Goal: Task Accomplishment & Management: Manage account settings

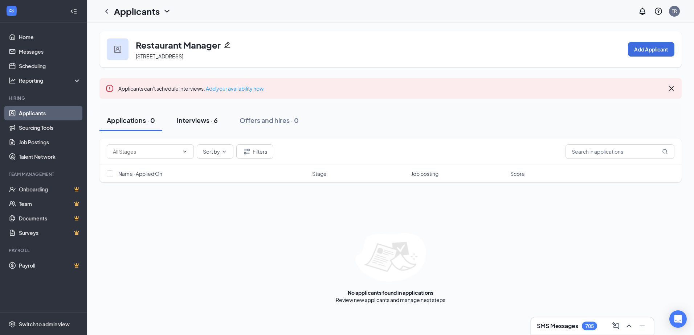
click at [209, 121] on div "Interviews · 6" at bounding box center [197, 120] width 41 height 9
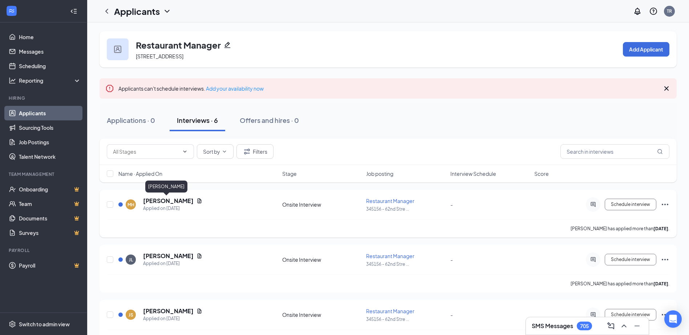
click at [166, 198] on h5 "Melissa Hays" at bounding box center [168, 201] width 50 height 8
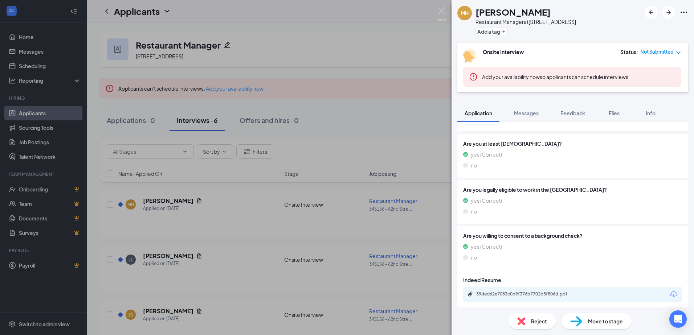
scroll to position [96, 0]
click at [527, 293] on div "39ded62e7083c0d9f376b7702b5f806d.pdf" at bounding box center [527, 294] width 102 height 6
click at [438, 10] on img at bounding box center [441, 14] width 9 height 14
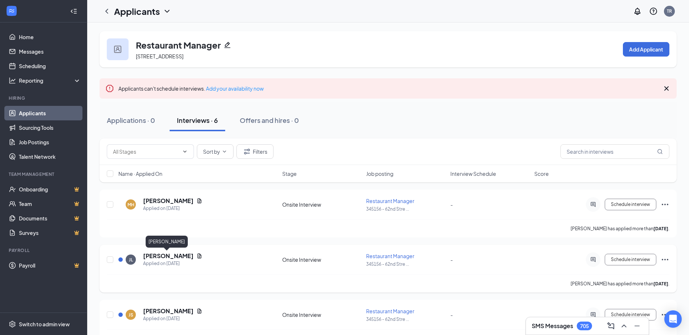
click at [163, 256] on h5 "Joaquin Leyva" at bounding box center [168, 256] width 50 height 8
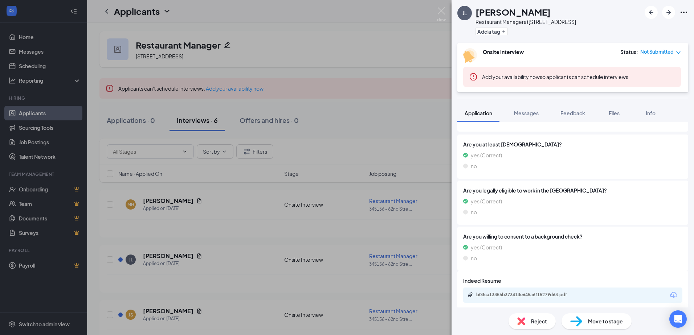
scroll to position [116, 0]
click at [519, 291] on div "b03ca13356b373413e645a6f15279d63.pdf" at bounding box center [527, 294] width 102 height 6
click at [522, 320] on img at bounding box center [521, 322] width 8 height 8
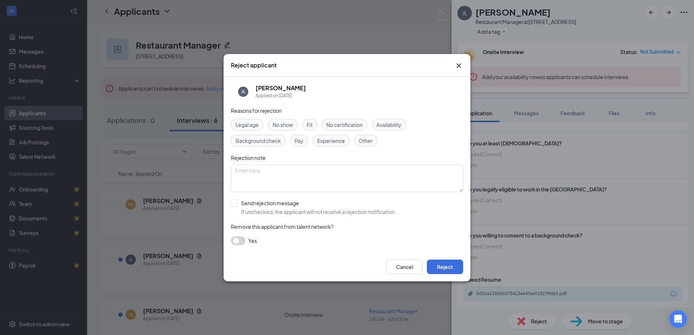
click at [333, 139] on span "Experience" at bounding box center [331, 141] width 28 height 8
click at [240, 204] on input "Send rejection message If unchecked, the applicant will not receive a rejection…" at bounding box center [313, 208] width 165 height 16
checkbox input "true"
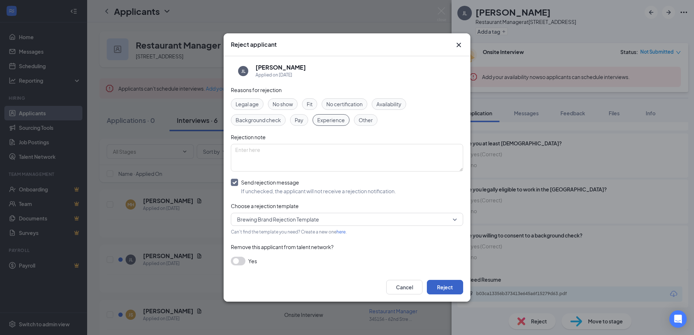
click at [443, 286] on button "Reject" at bounding box center [445, 287] width 36 height 15
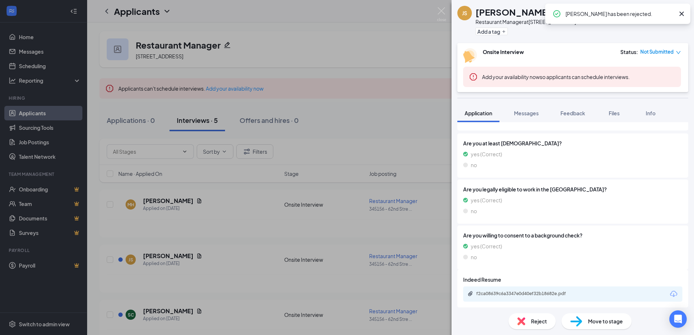
scroll to position [116, 0]
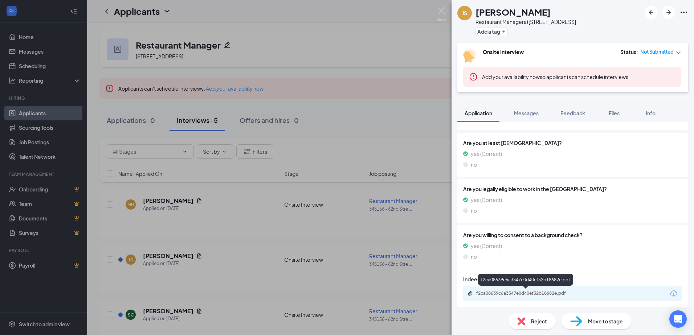
click at [526, 291] on div "f2ca08639c6a3347e0d40ef32b18682e.pdf" at bounding box center [527, 294] width 102 height 6
click at [538, 322] on span "Reject" at bounding box center [539, 322] width 16 height 8
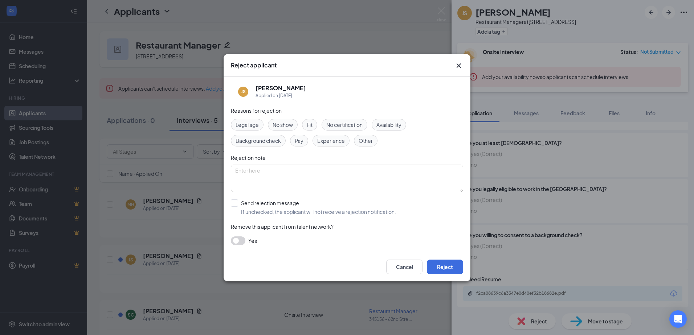
click at [332, 141] on span "Experience" at bounding box center [331, 141] width 28 height 8
click at [235, 203] on input "Send rejection message If unchecked, the applicant will not receive a rejection…" at bounding box center [313, 208] width 165 height 16
checkbox input "true"
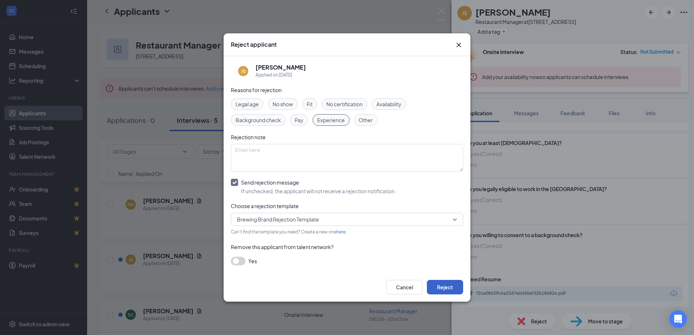
click at [453, 286] on button "Reject" at bounding box center [445, 287] width 36 height 15
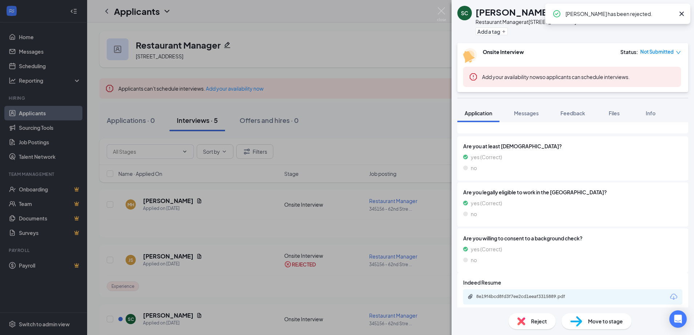
scroll to position [95, 0]
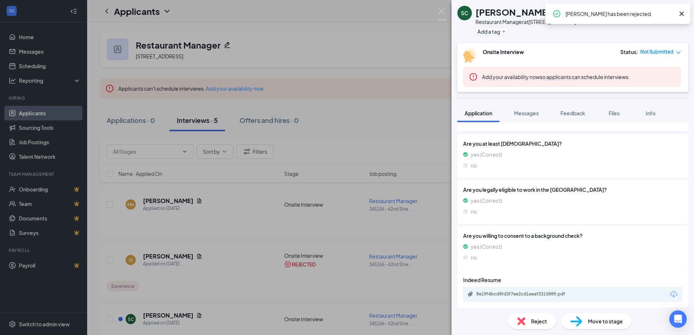
click at [531, 292] on div "8e19f4bcd8fd3f7ee2cd1eeaf3315889.pdf" at bounding box center [527, 294] width 102 height 6
click at [534, 322] on span "Reject" at bounding box center [539, 322] width 16 height 8
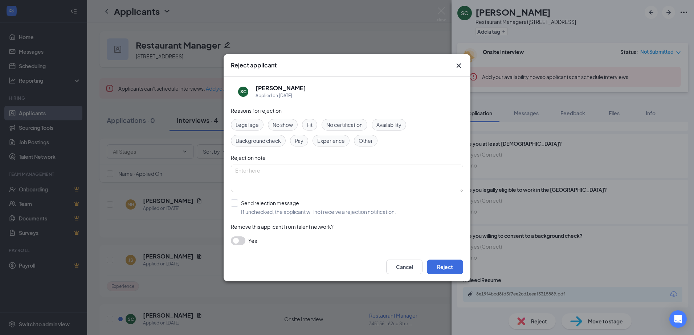
click at [331, 144] on span "Experience" at bounding box center [331, 141] width 28 height 8
click at [244, 203] on input "Send rejection message If unchecked, the applicant will not receive a rejection…" at bounding box center [313, 208] width 165 height 16
checkbox input "true"
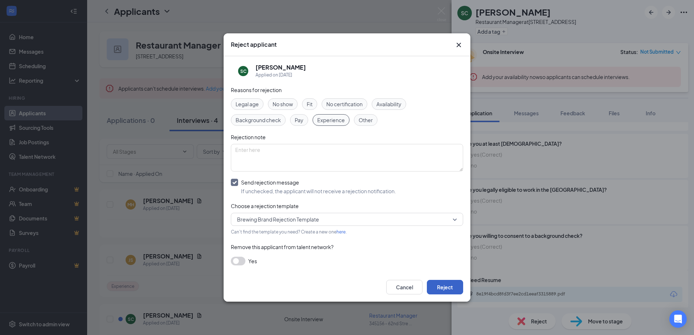
click at [456, 290] on button "Reject" at bounding box center [445, 287] width 36 height 15
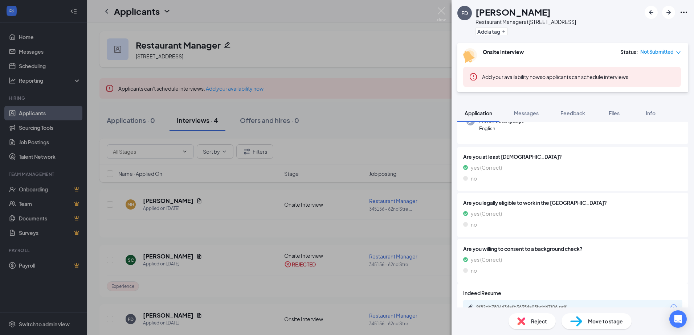
scroll to position [119, 0]
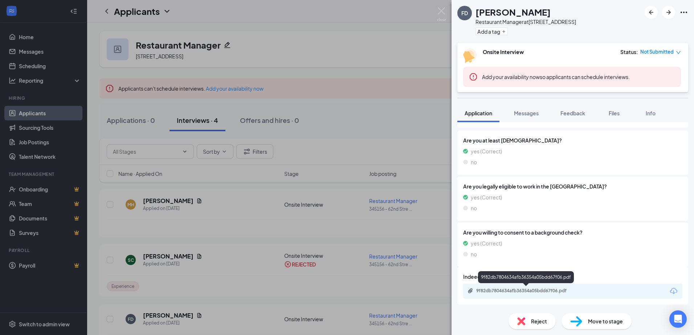
click at [526, 290] on div "9f82db7804634afb36354a05bdd67f06.pdf" at bounding box center [527, 291] width 102 height 6
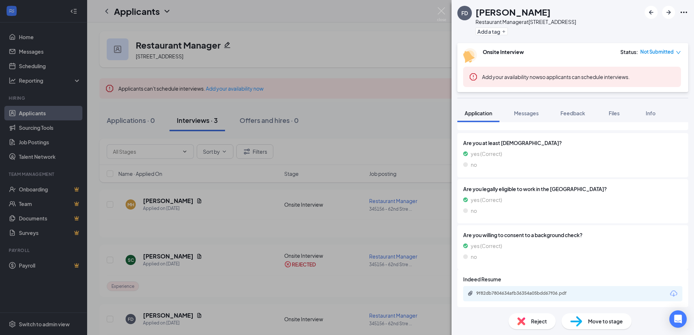
click at [533, 325] on span "Reject" at bounding box center [539, 322] width 16 height 8
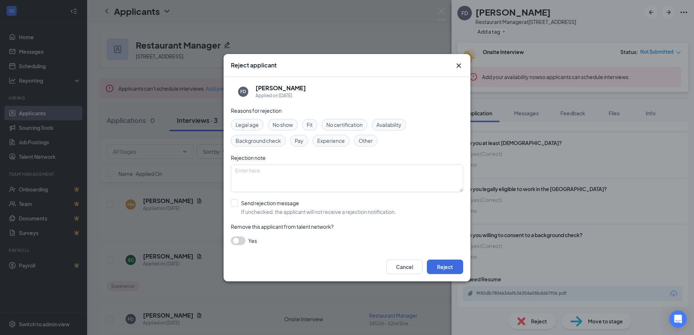
click at [324, 138] on span "Experience" at bounding box center [331, 141] width 28 height 8
click at [240, 204] on input "Send rejection message If unchecked, the applicant will not receive a rejection…" at bounding box center [313, 208] width 165 height 16
checkbox input "true"
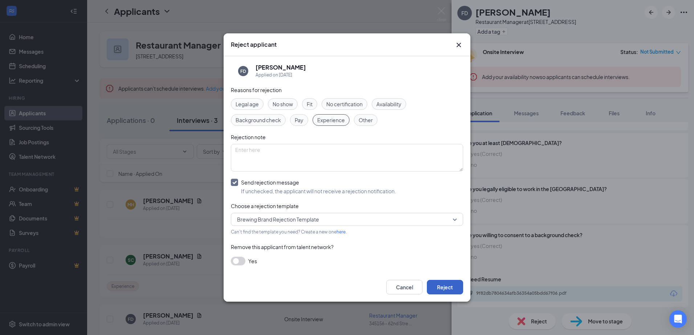
click at [443, 282] on button "Reject" at bounding box center [445, 287] width 36 height 15
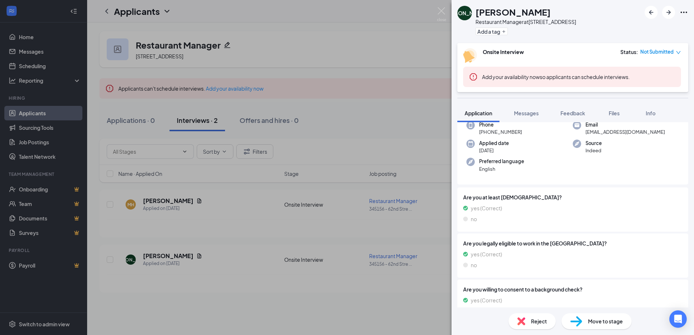
scroll to position [98, 0]
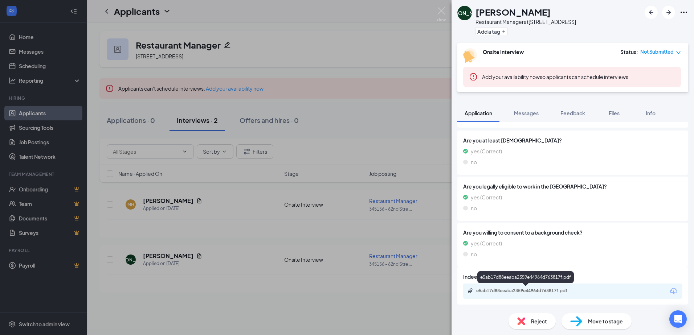
click at [523, 291] on div "e5ab17d88eeaba2359e44964d763817f.pdf" at bounding box center [527, 291] width 102 height 6
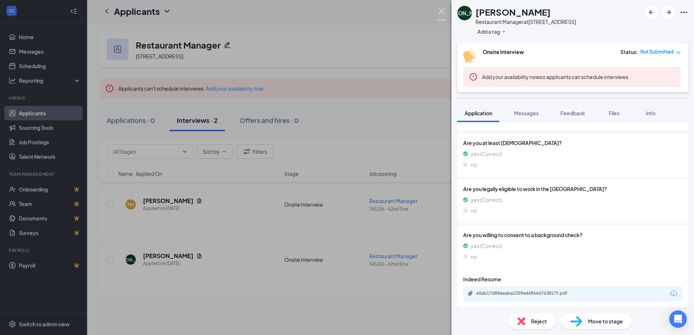
click at [440, 10] on img at bounding box center [441, 14] width 9 height 14
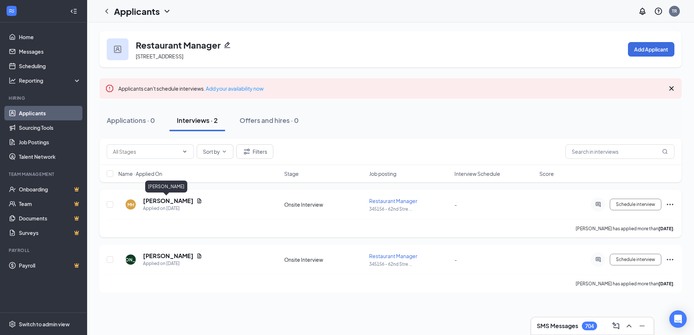
click at [159, 198] on h5 "Melissa Hays" at bounding box center [168, 201] width 50 height 8
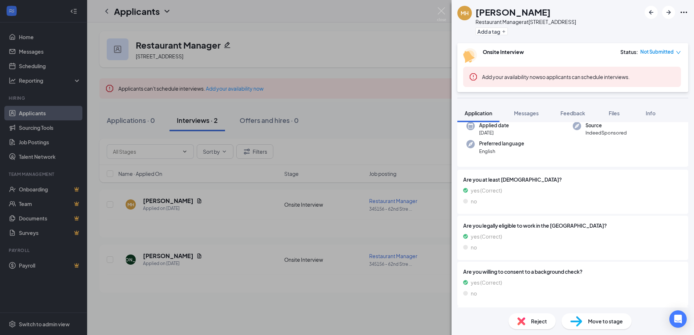
scroll to position [98, 0]
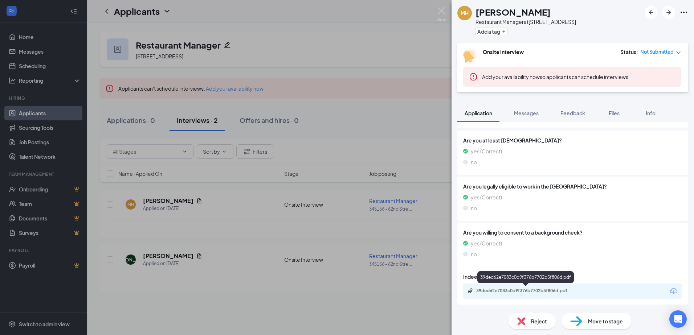
click at [544, 289] on div "39ded62e7083c0d9f376b7702b5f806d.pdf" at bounding box center [527, 291] width 102 height 6
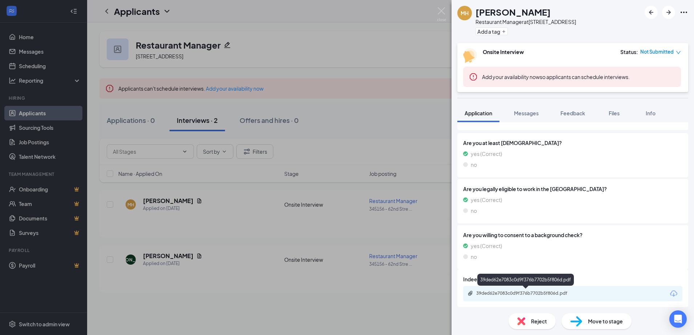
click at [534, 293] on div "39ded62e7083c0d9f376b7702b5f806d.pdf" at bounding box center [527, 294] width 102 height 6
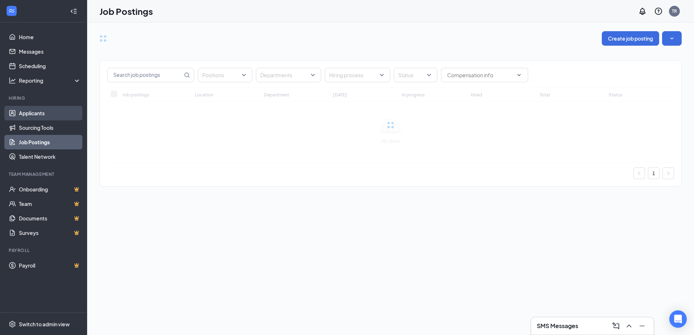
click at [32, 114] on link "Applicants" at bounding box center [50, 113] width 62 height 15
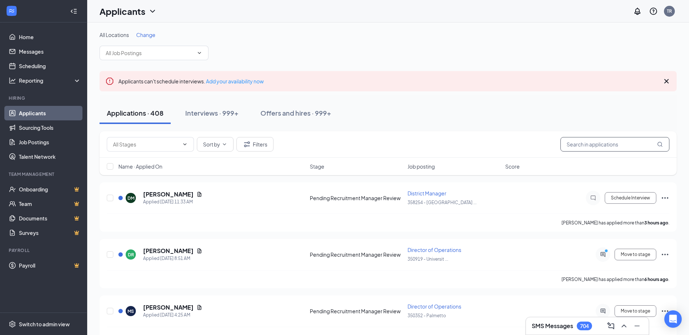
click at [575, 144] on input "text" at bounding box center [614, 144] width 109 height 15
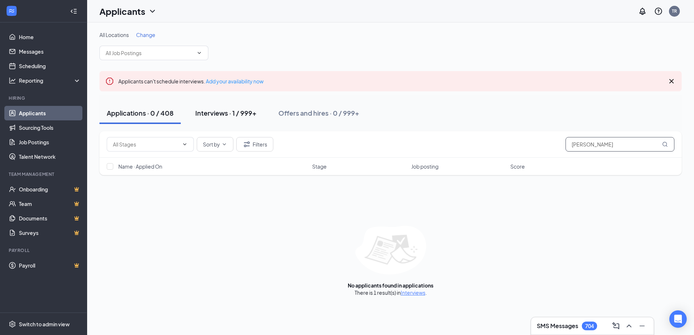
type input "[PERSON_NAME]"
click at [230, 117] on div "Interviews · 1 / 999+" at bounding box center [225, 113] width 61 height 9
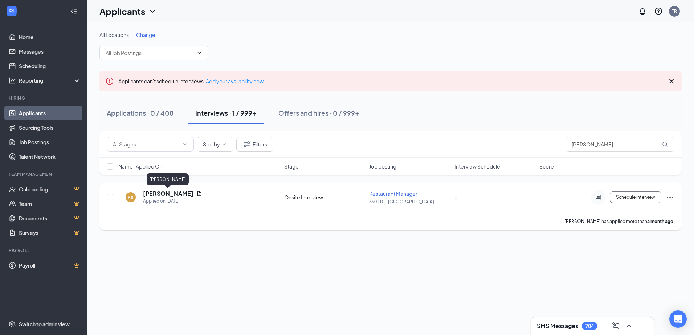
click at [170, 192] on h5 "[PERSON_NAME]" at bounding box center [168, 194] width 50 height 8
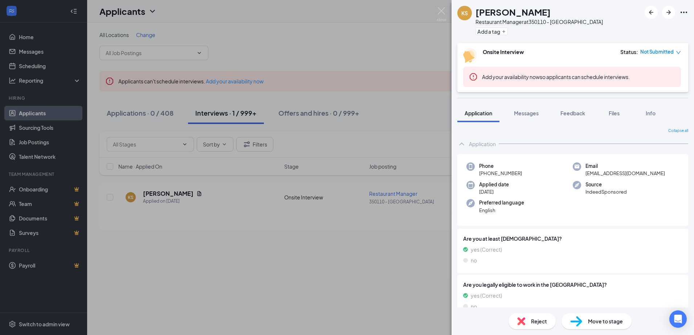
click at [533, 323] on span "Reject" at bounding box center [539, 322] width 16 height 8
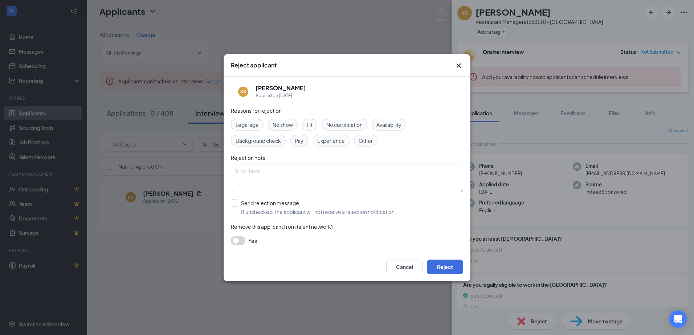
click at [325, 143] on span "Experience" at bounding box center [331, 141] width 28 height 8
click at [233, 200] on input "Send rejection message If unchecked, the applicant will not receive a rejection…" at bounding box center [313, 208] width 165 height 16
checkbox input "true"
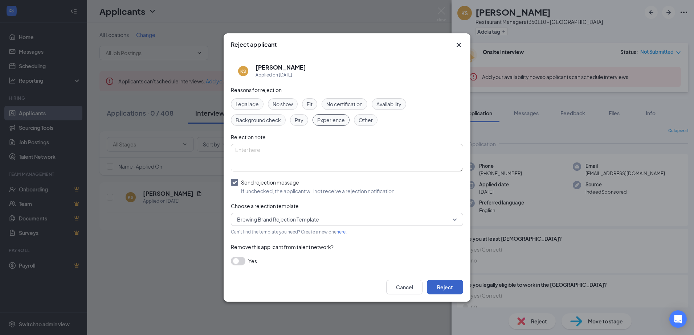
click at [452, 286] on button "Reject" at bounding box center [445, 287] width 36 height 15
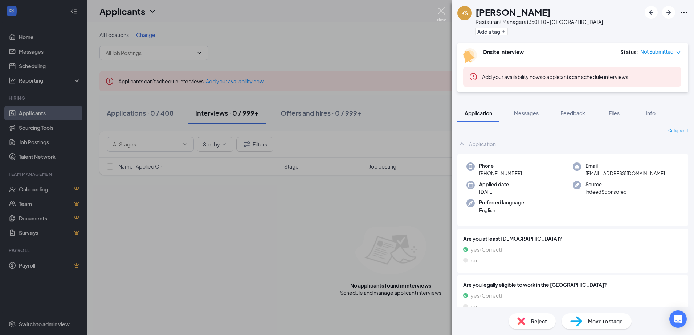
click at [441, 12] on img at bounding box center [441, 14] width 9 height 14
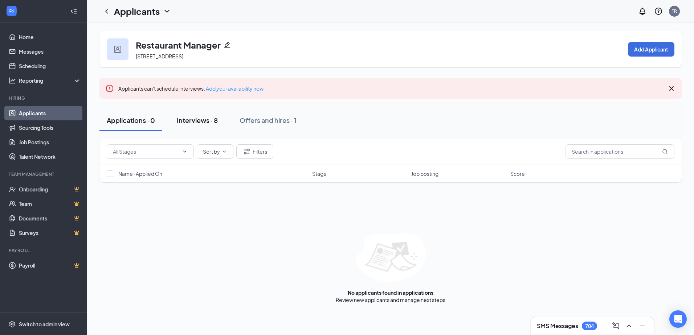
click at [192, 124] on div "Interviews · 8" at bounding box center [197, 120] width 41 height 9
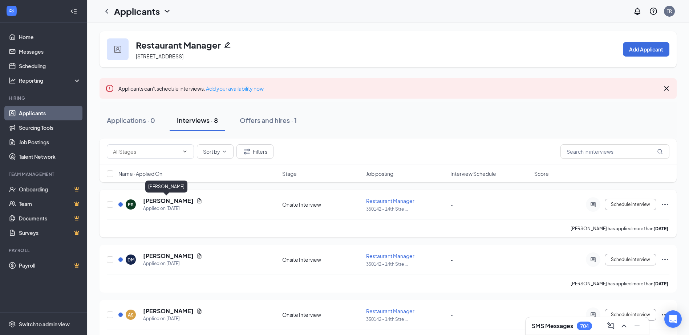
click at [159, 202] on h5 "Patrick Smith" at bounding box center [168, 201] width 50 height 8
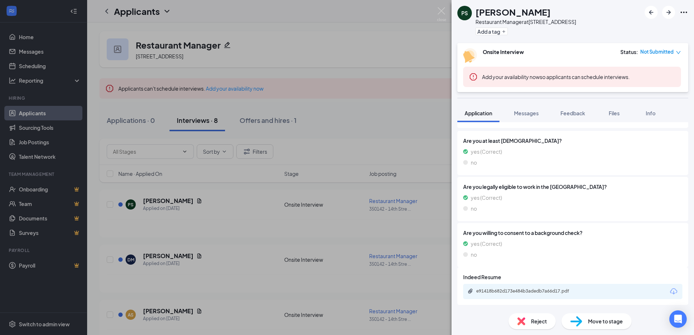
scroll to position [119, 0]
click at [527, 291] on div "e91418b682d173e484b3adedb7a66d17.pdf" at bounding box center [527, 291] width 102 height 6
click at [541, 325] on span "Reject" at bounding box center [539, 322] width 16 height 8
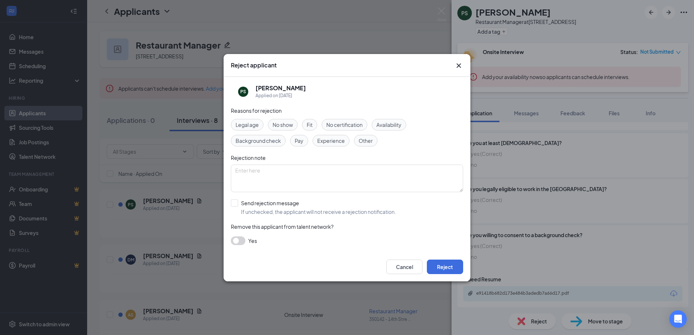
click at [326, 143] on span "Experience" at bounding box center [331, 141] width 28 height 8
click at [245, 203] on input "Send rejection message If unchecked, the applicant will not receive a rejection…" at bounding box center [313, 208] width 165 height 16
checkbox input "true"
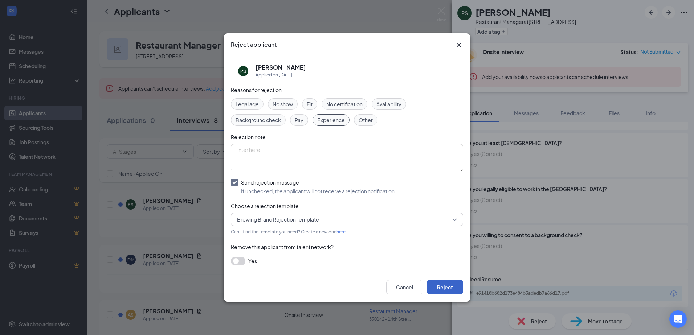
click at [442, 287] on button "Reject" at bounding box center [445, 287] width 36 height 15
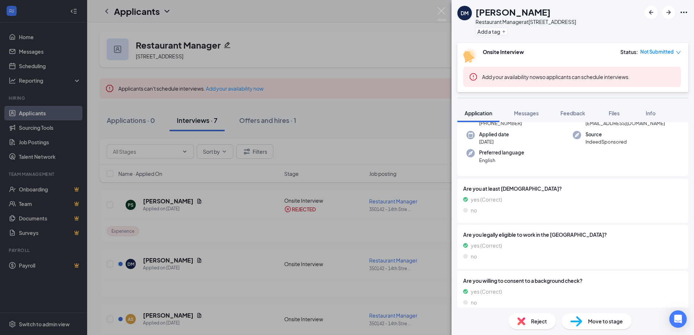
scroll to position [98, 0]
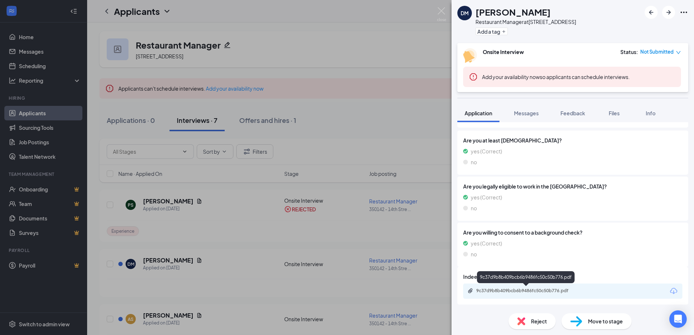
click at [527, 292] on div "9c37d9b8b409bcb6b9486fc50c50b776.pdf" at bounding box center [527, 291] width 102 height 6
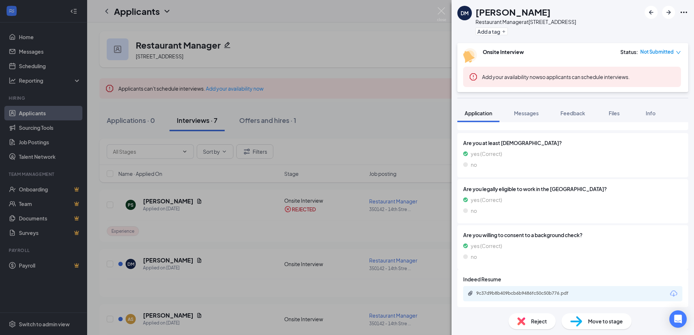
click at [539, 321] on span "Reject" at bounding box center [539, 322] width 16 height 8
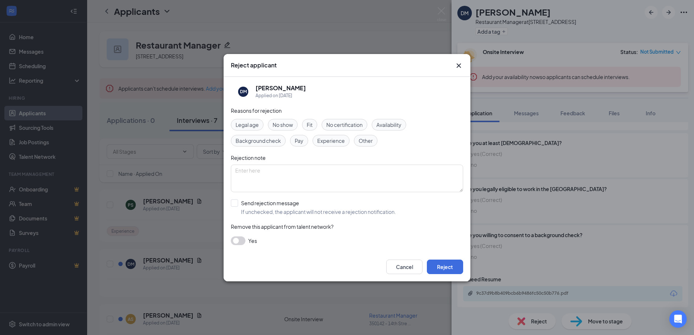
click at [344, 139] on span "Experience" at bounding box center [331, 141] width 28 height 8
click at [250, 203] on input "Send rejection message If unchecked, the applicant will not receive a rejection…" at bounding box center [313, 208] width 165 height 16
checkbox input "true"
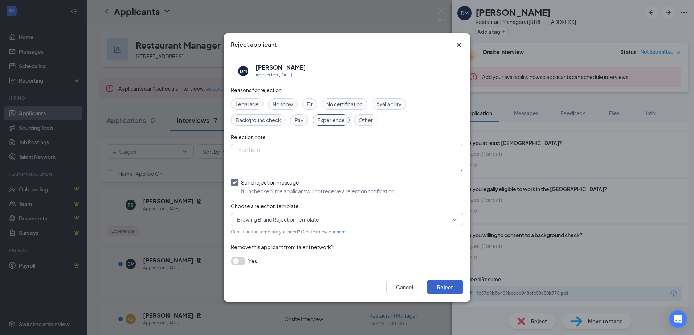
click at [449, 284] on button "Reject" at bounding box center [445, 287] width 36 height 15
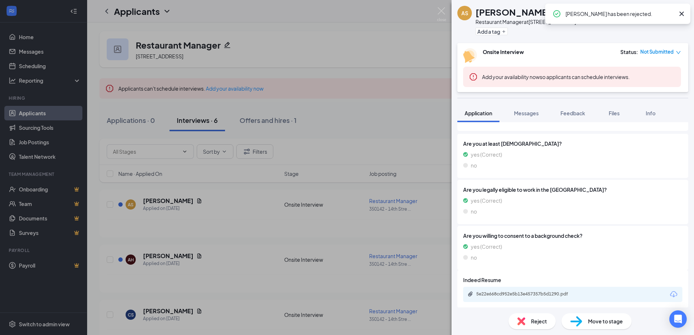
scroll to position [95, 0]
click at [527, 293] on div "5e22e668cd952e5b13e457357b5d1290.pdf" at bounding box center [527, 294] width 102 height 6
click at [537, 317] on div "Reject" at bounding box center [532, 322] width 47 height 16
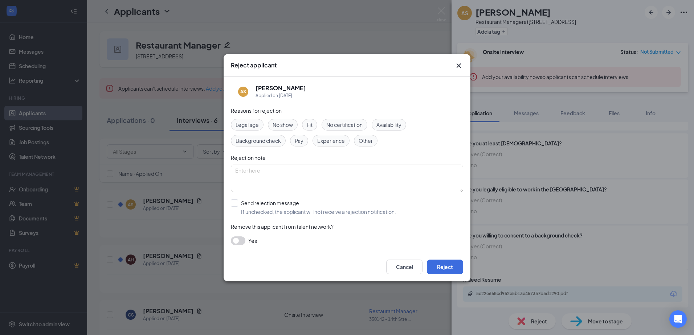
click at [331, 137] on span "Experience" at bounding box center [331, 141] width 28 height 8
click at [238, 206] on input "Send rejection message If unchecked, the applicant will not receive a rejection…" at bounding box center [313, 208] width 165 height 16
checkbox input "true"
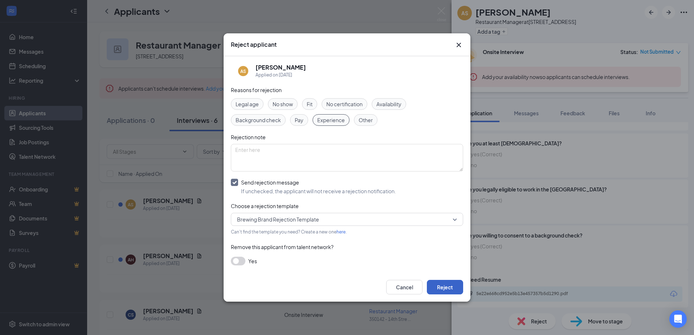
click at [449, 288] on button "Reject" at bounding box center [445, 287] width 36 height 15
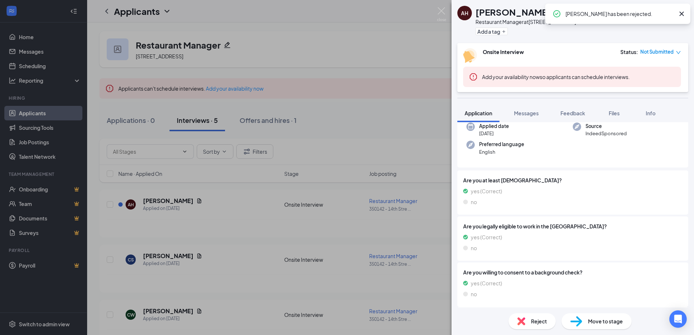
scroll to position [98, 0]
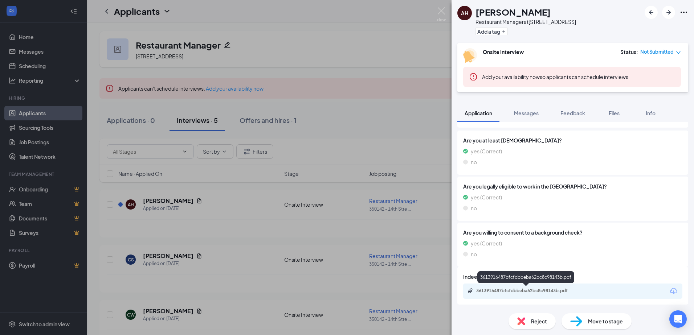
click at [533, 292] on div "3613916487bfcfdbbeba62bc8c98143b.pdf" at bounding box center [527, 291] width 102 height 6
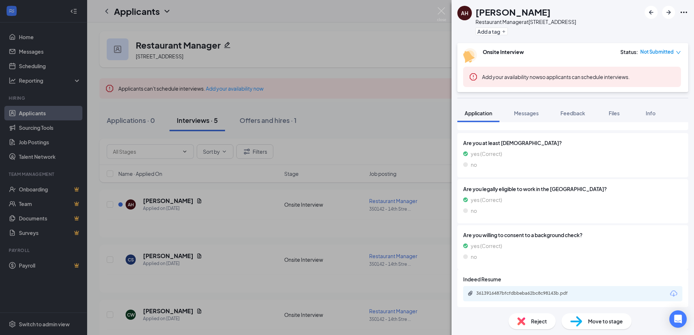
click at [523, 323] on img at bounding box center [521, 322] width 8 height 8
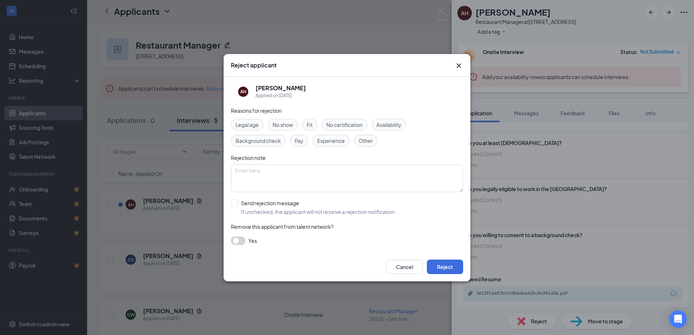
click at [334, 141] on span "Experience" at bounding box center [331, 141] width 28 height 8
click at [243, 201] on input "Send rejection message If unchecked, the applicant will not receive a rejection…" at bounding box center [313, 208] width 165 height 16
checkbox input "true"
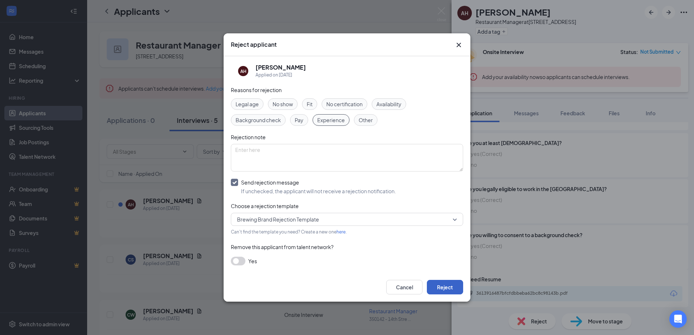
click at [443, 289] on button "Reject" at bounding box center [445, 287] width 36 height 15
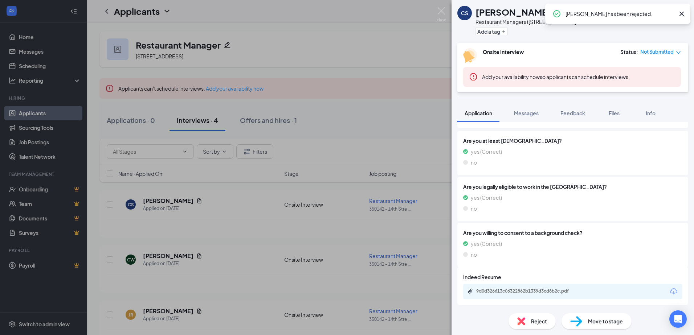
scroll to position [98, 0]
click at [508, 289] on div "9d0d326613c06322862b1339d3cd8b2c.pdf" at bounding box center [527, 291] width 102 height 6
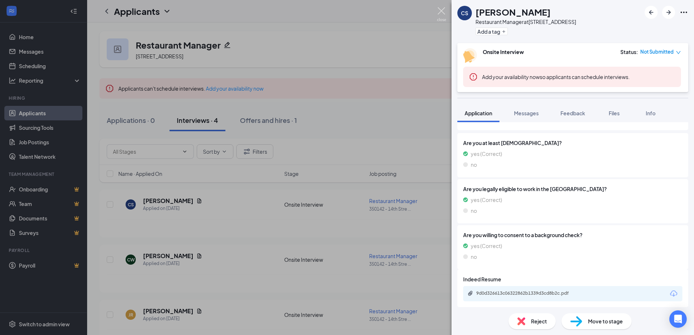
click at [442, 10] on img at bounding box center [441, 14] width 9 height 14
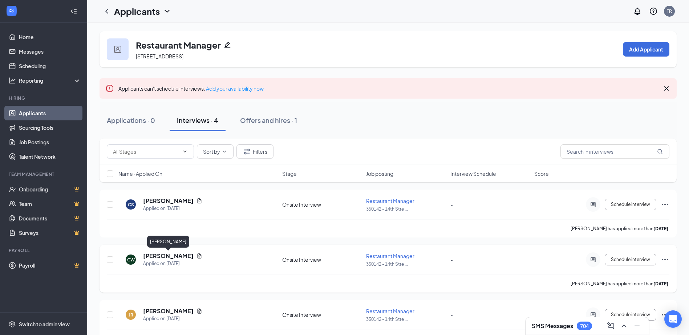
click at [158, 256] on h5 "Cheyenne Waters" at bounding box center [168, 256] width 50 height 8
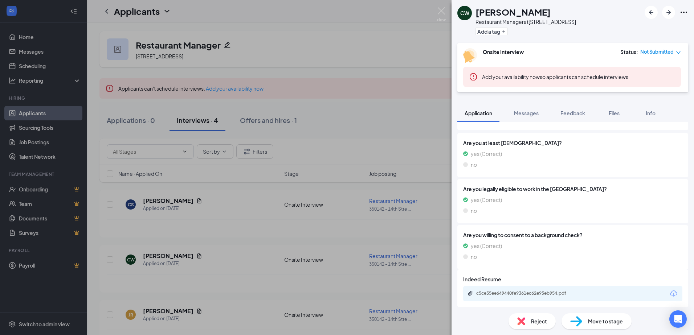
scroll to position [98, 0]
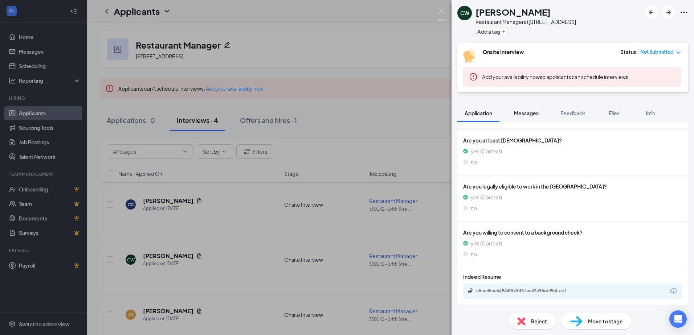
click at [527, 113] on span "Messages" at bounding box center [526, 113] width 25 height 7
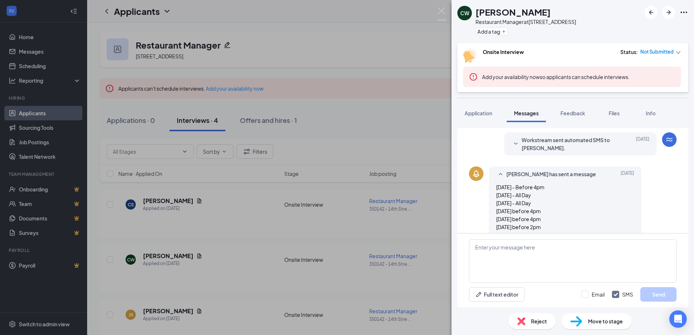
scroll to position [126, 0]
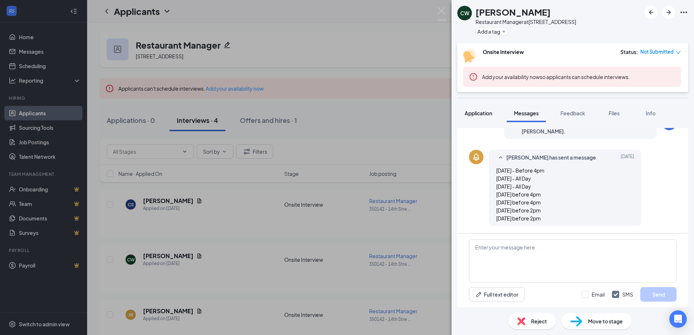
click at [480, 114] on span "Application" at bounding box center [479, 113] width 28 height 7
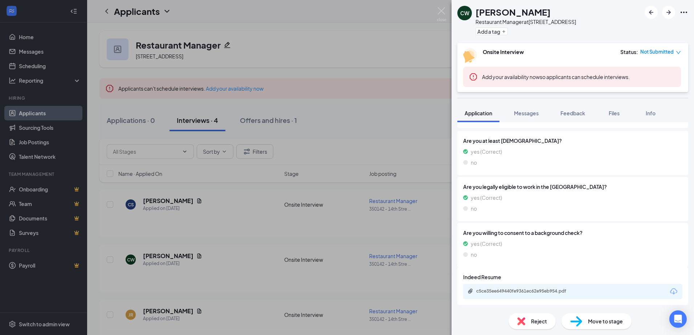
scroll to position [98, 0]
click at [521, 291] on div "c5ce35ee649440fe9361ec62e95eb954.pdf" at bounding box center [527, 291] width 102 height 6
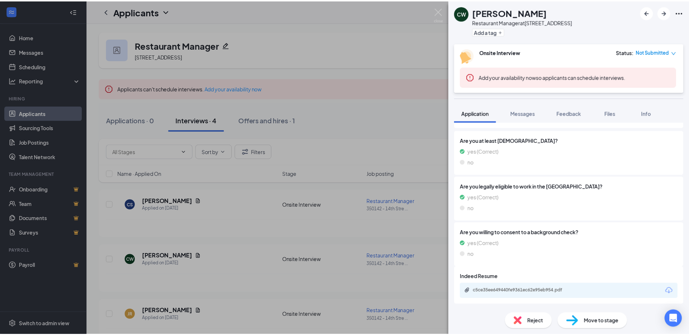
scroll to position [96, 0]
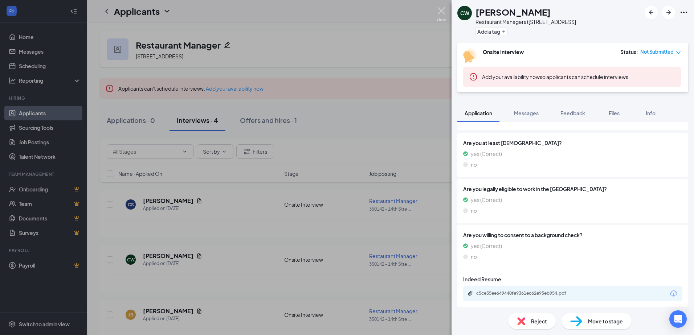
click at [441, 11] on img at bounding box center [441, 14] width 9 height 14
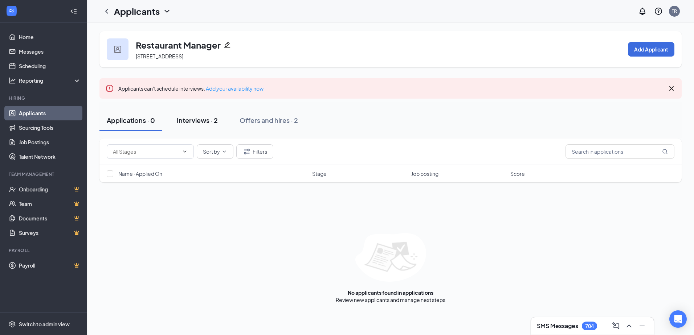
click at [197, 122] on div "Interviews · 2" at bounding box center [197, 120] width 41 height 9
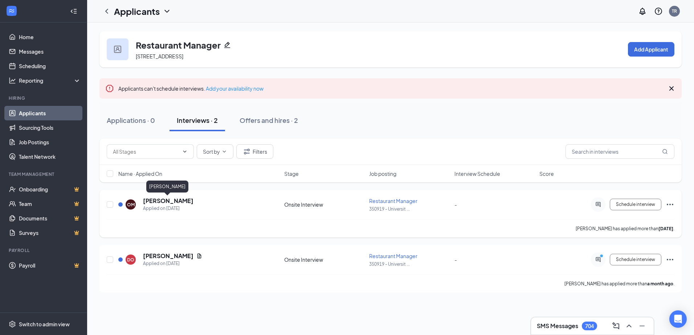
click at [160, 200] on h5 "Osama Mustafa" at bounding box center [168, 201] width 50 height 8
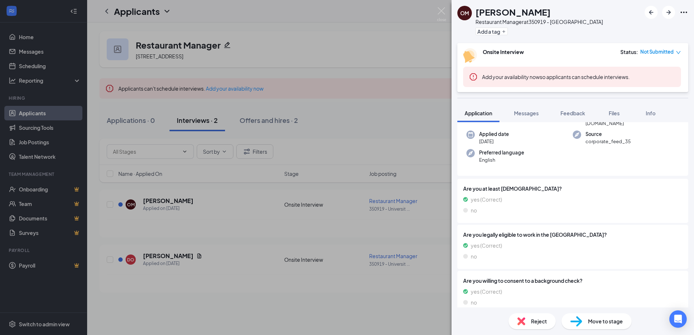
click at [529, 321] on div "Reject" at bounding box center [532, 322] width 47 height 16
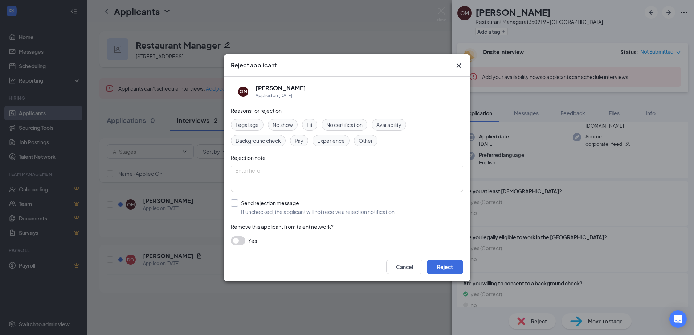
click at [255, 204] on input "Send rejection message If unchecked, the applicant will not receive a rejection…" at bounding box center [313, 208] width 165 height 16
checkbox input "true"
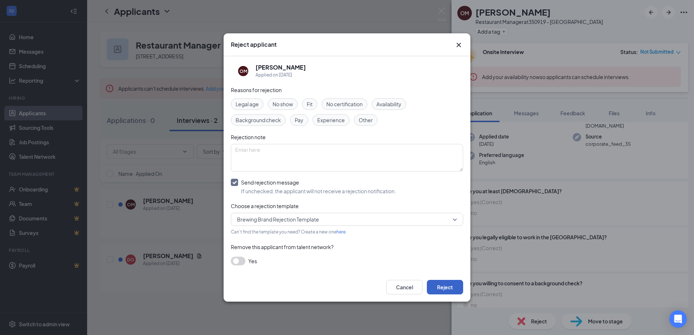
click at [448, 286] on button "Reject" at bounding box center [445, 287] width 36 height 15
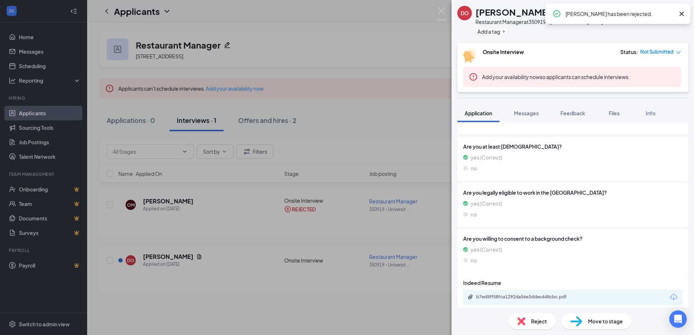
scroll to position [116, 0]
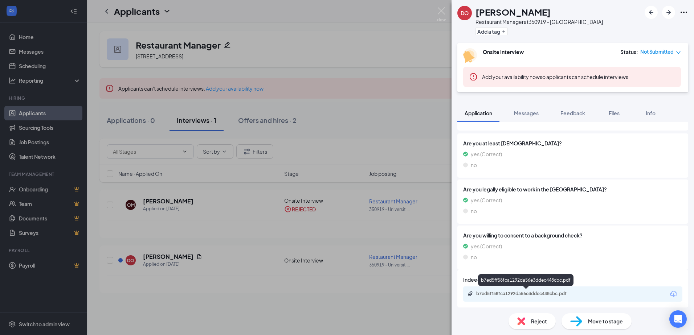
click at [521, 296] on div "b7ed5ff58fca1292da56e3ddec448cbc.pdf" at bounding box center [527, 294] width 102 height 6
click at [536, 323] on span "Reject" at bounding box center [539, 322] width 16 height 8
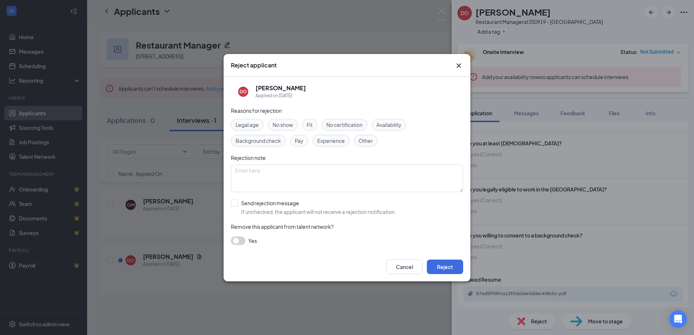
click at [330, 139] on span "Experience" at bounding box center [331, 141] width 28 height 8
click at [255, 210] on input "Send rejection message If unchecked, the applicant will not receive a rejection…" at bounding box center [313, 208] width 165 height 16
checkbox input "true"
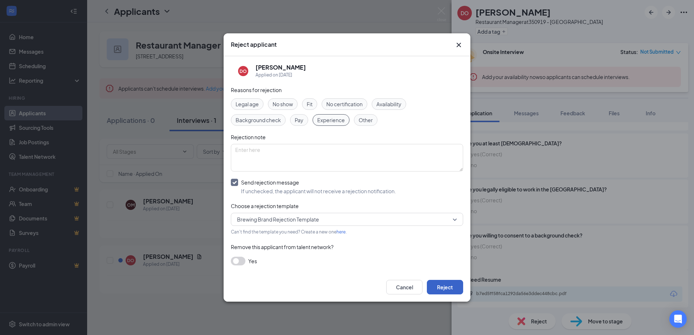
click at [456, 291] on button "Reject" at bounding box center [445, 287] width 36 height 15
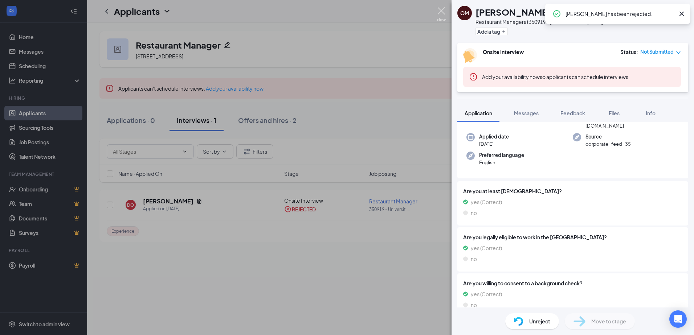
scroll to position [76, 0]
click at [441, 9] on img at bounding box center [441, 14] width 9 height 14
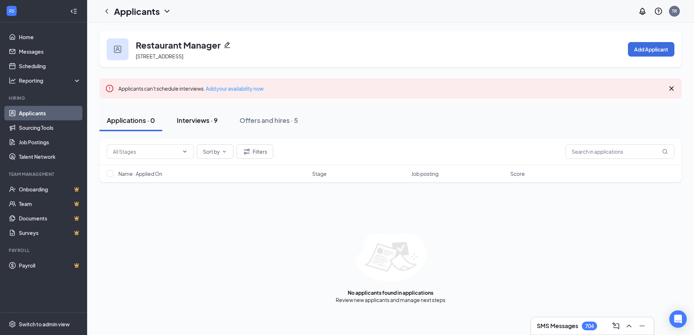
click at [194, 117] on div "Interviews · 9" at bounding box center [197, 120] width 41 height 9
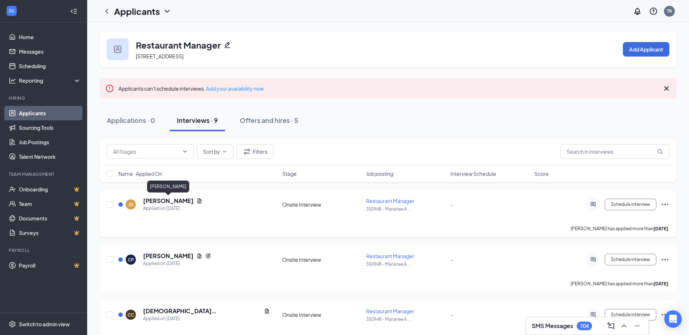
click at [160, 201] on h5 "[PERSON_NAME]" at bounding box center [168, 201] width 50 height 8
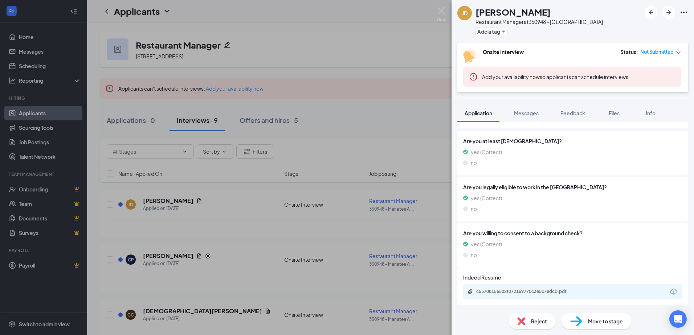
scroll to position [98, 0]
click at [510, 294] on div "c55708156502f072169770c3e5c7edcb.pdf" at bounding box center [527, 291] width 118 height 7
click at [541, 322] on span "Reject" at bounding box center [539, 322] width 16 height 8
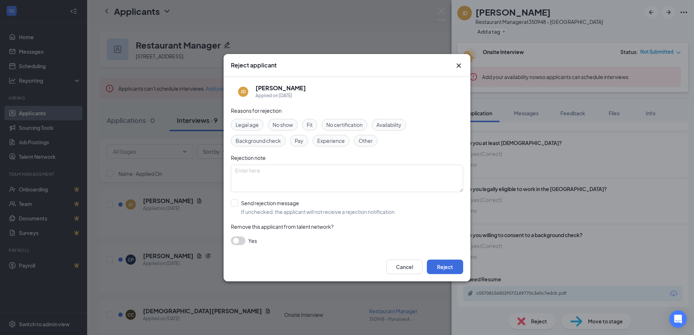
click at [331, 140] on span "Experience" at bounding box center [331, 141] width 28 height 8
click at [239, 207] on input "Send rejection message If unchecked, the applicant will not receive a rejection…" at bounding box center [313, 208] width 165 height 16
checkbox input "true"
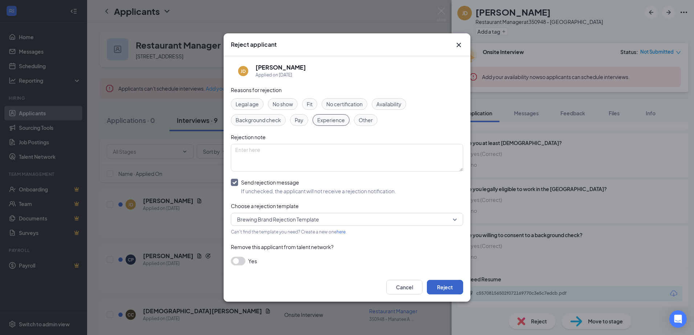
click at [449, 283] on button "Reject" at bounding box center [445, 287] width 36 height 15
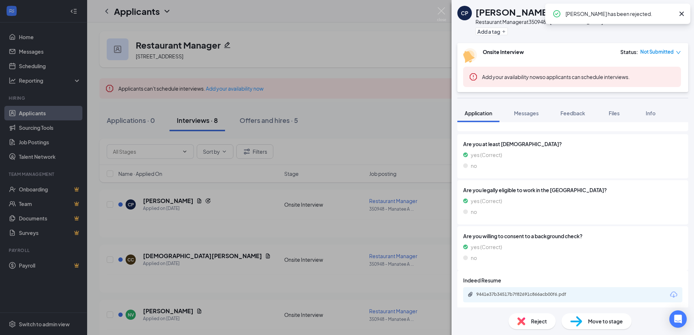
scroll to position [116, 0]
click at [526, 293] on div "9441e37b34517b7f82691c866acb00f6.pdf" at bounding box center [527, 294] width 102 height 6
click at [525, 316] on div "Reject" at bounding box center [532, 322] width 47 height 16
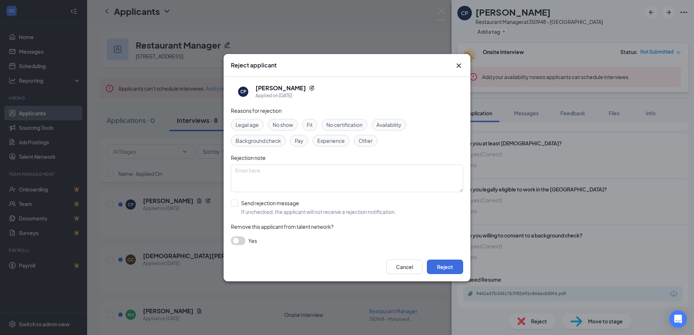
click at [337, 141] on span "Experience" at bounding box center [331, 141] width 28 height 8
click at [242, 206] on input "Send rejection message If unchecked, the applicant will not receive a rejection…" at bounding box center [313, 208] width 165 height 16
checkbox input "true"
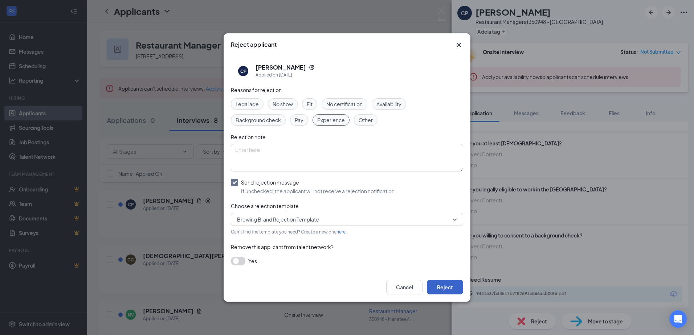
click at [458, 291] on button "Reject" at bounding box center [445, 287] width 36 height 15
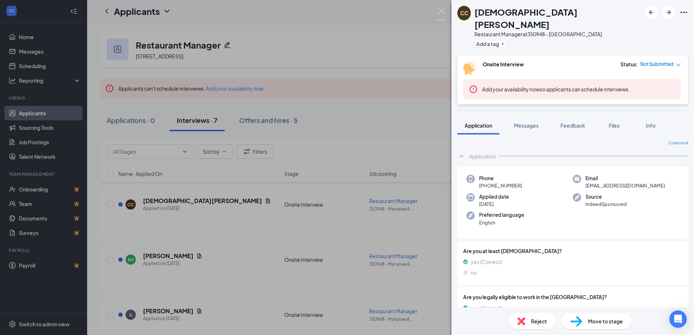
scroll to position [98, 0]
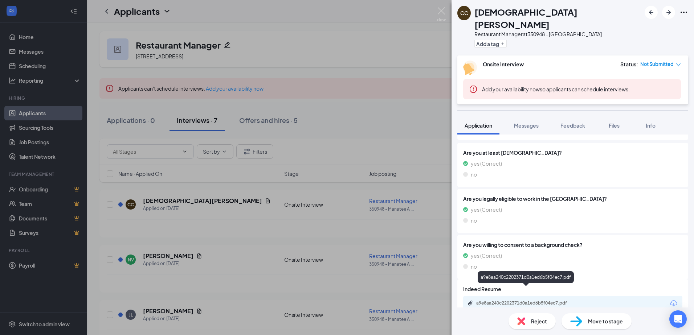
click at [524, 301] on div "a9e8aa240c2202371d0a1ed6b5f04ec7.pdf" at bounding box center [527, 304] width 102 height 6
